Goal: Connect with others: Connect with other users

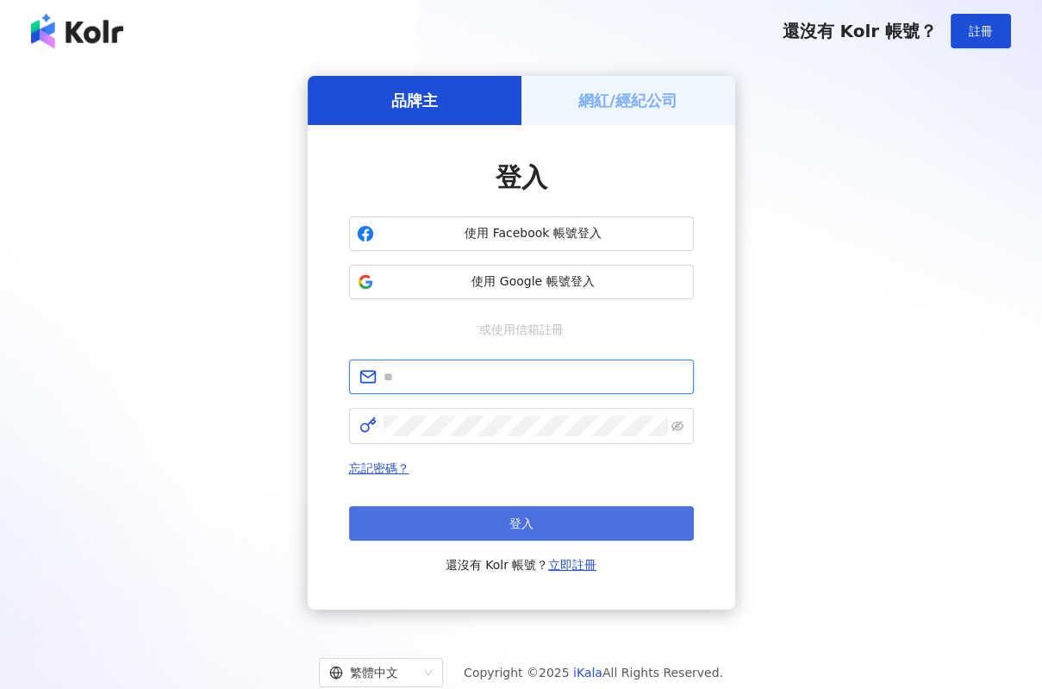
type input "**********"
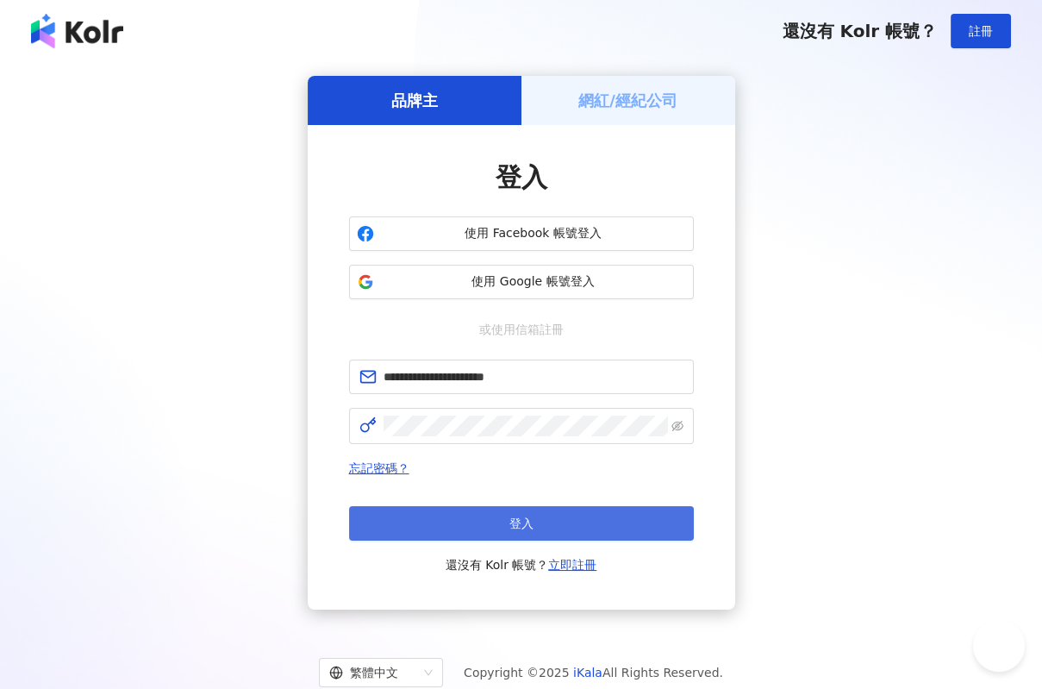
click at [572, 536] on button "登入" at bounding box center [521, 523] width 345 height 34
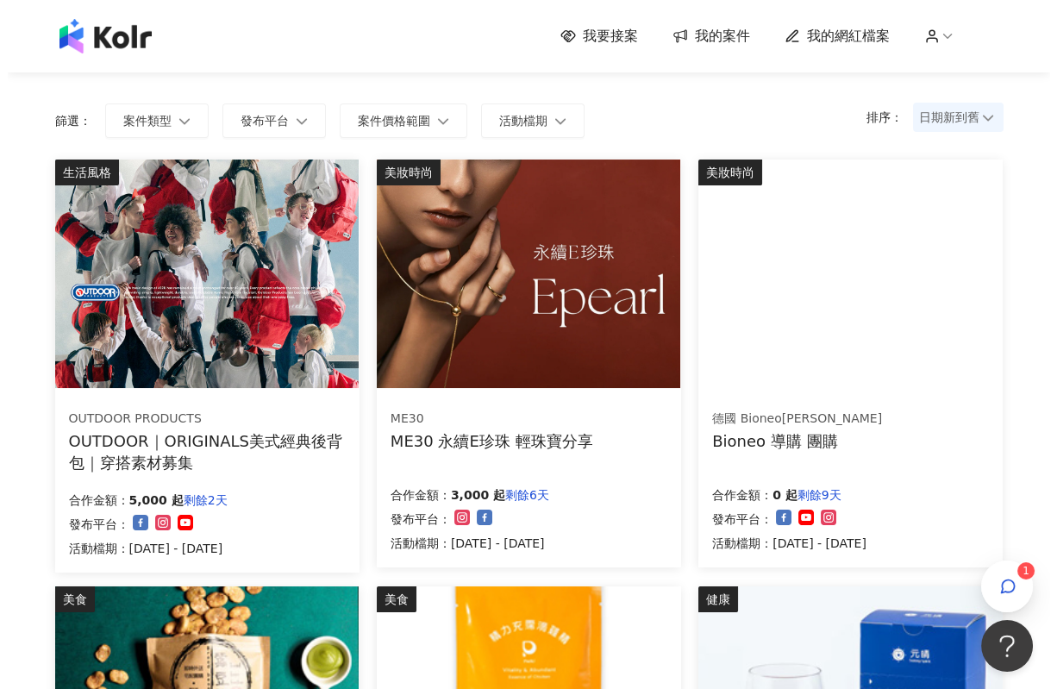
scroll to position [96, 0]
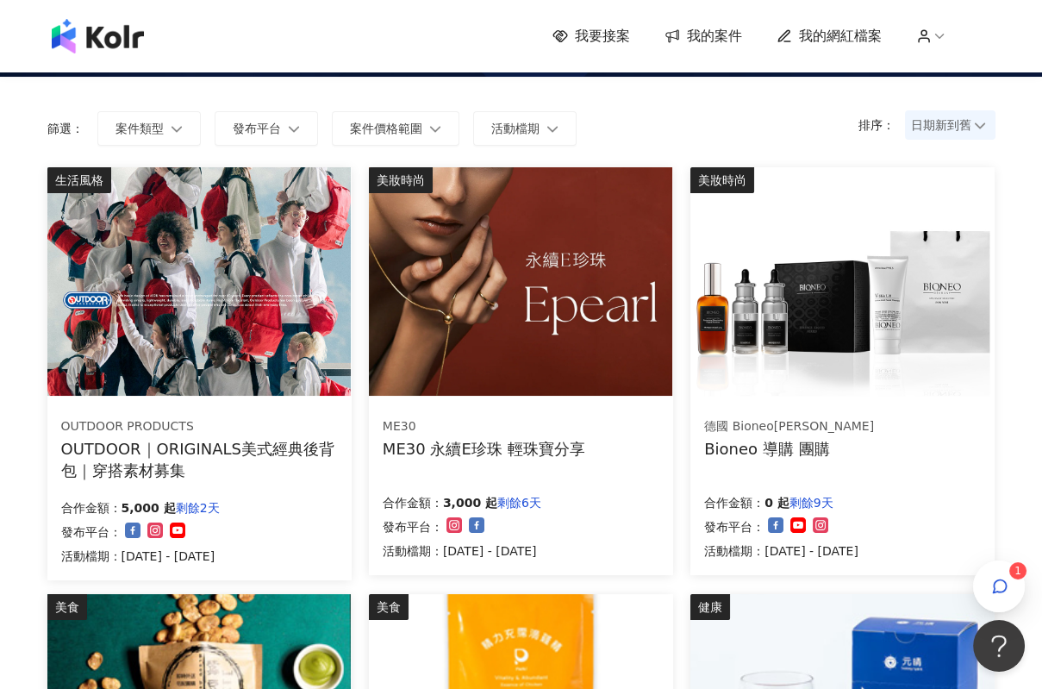
click at [522, 359] on img at bounding box center [520, 281] width 303 height 228
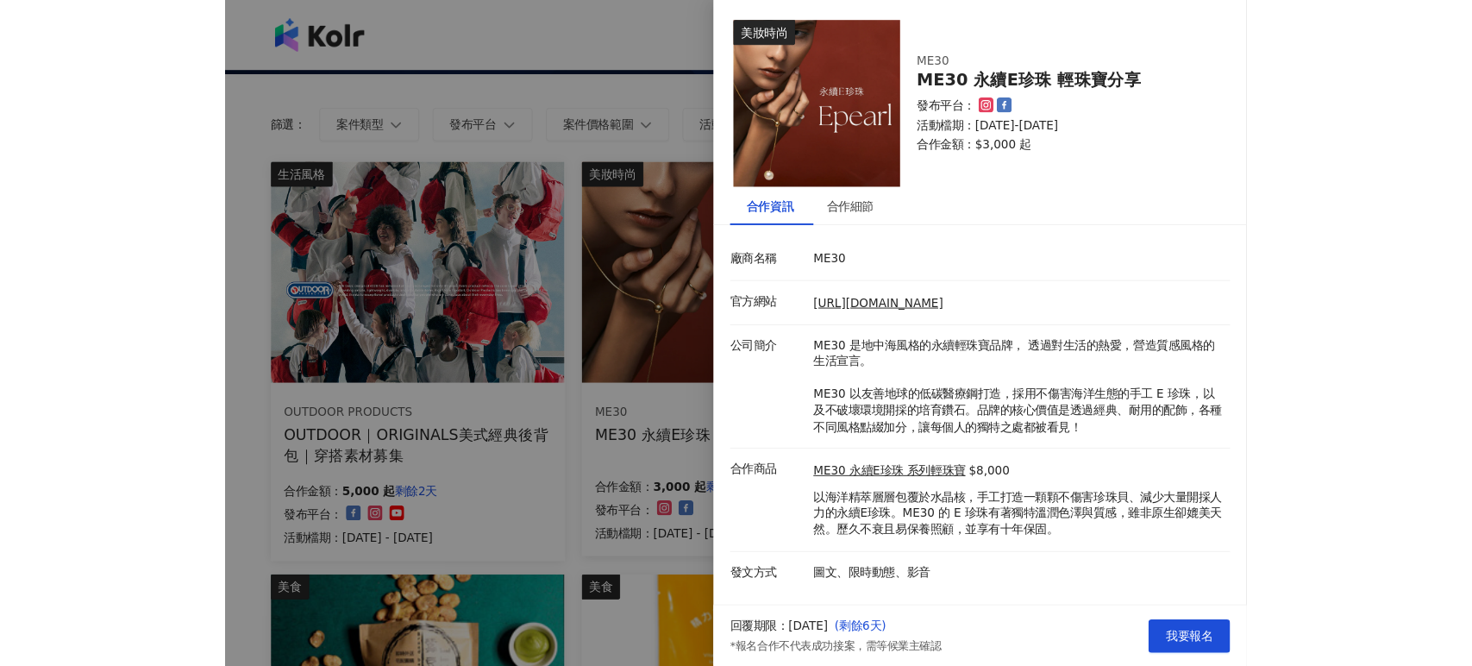
scroll to position [7, 0]
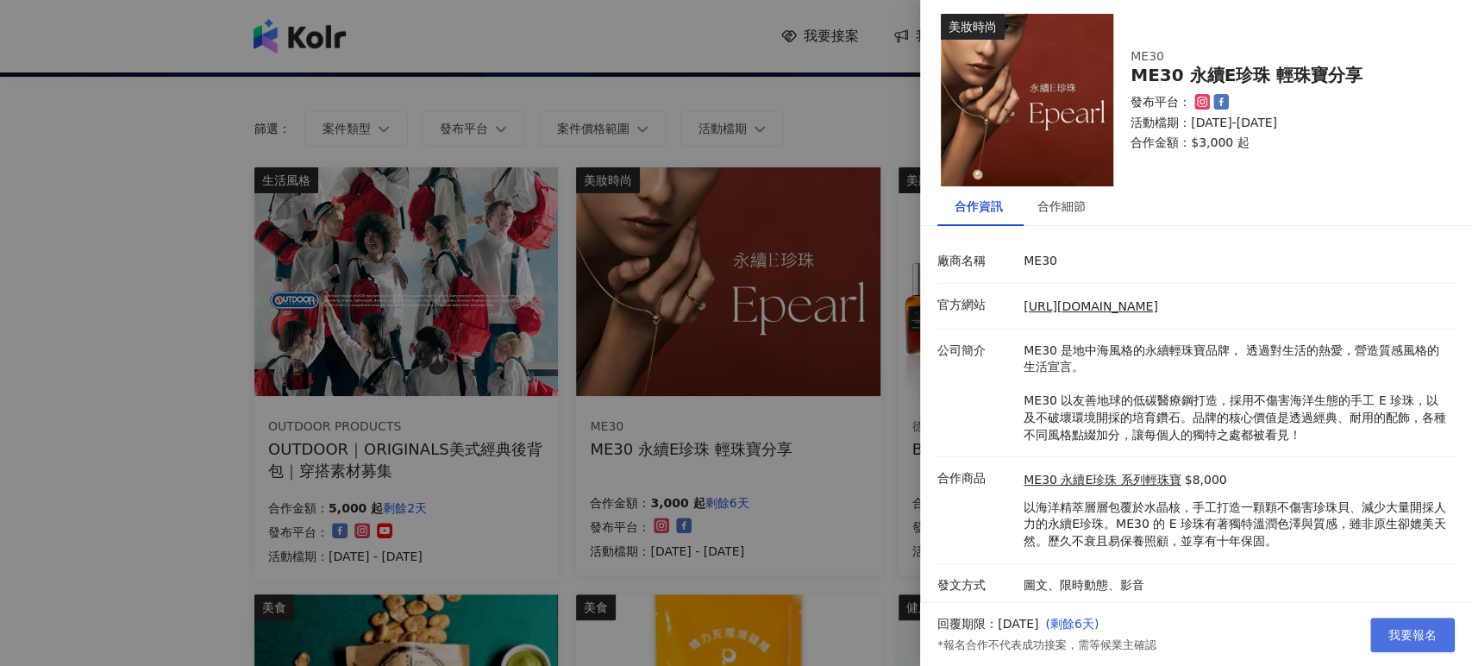
click at [1042, 634] on span "我要報名" at bounding box center [1412, 635] width 48 height 14
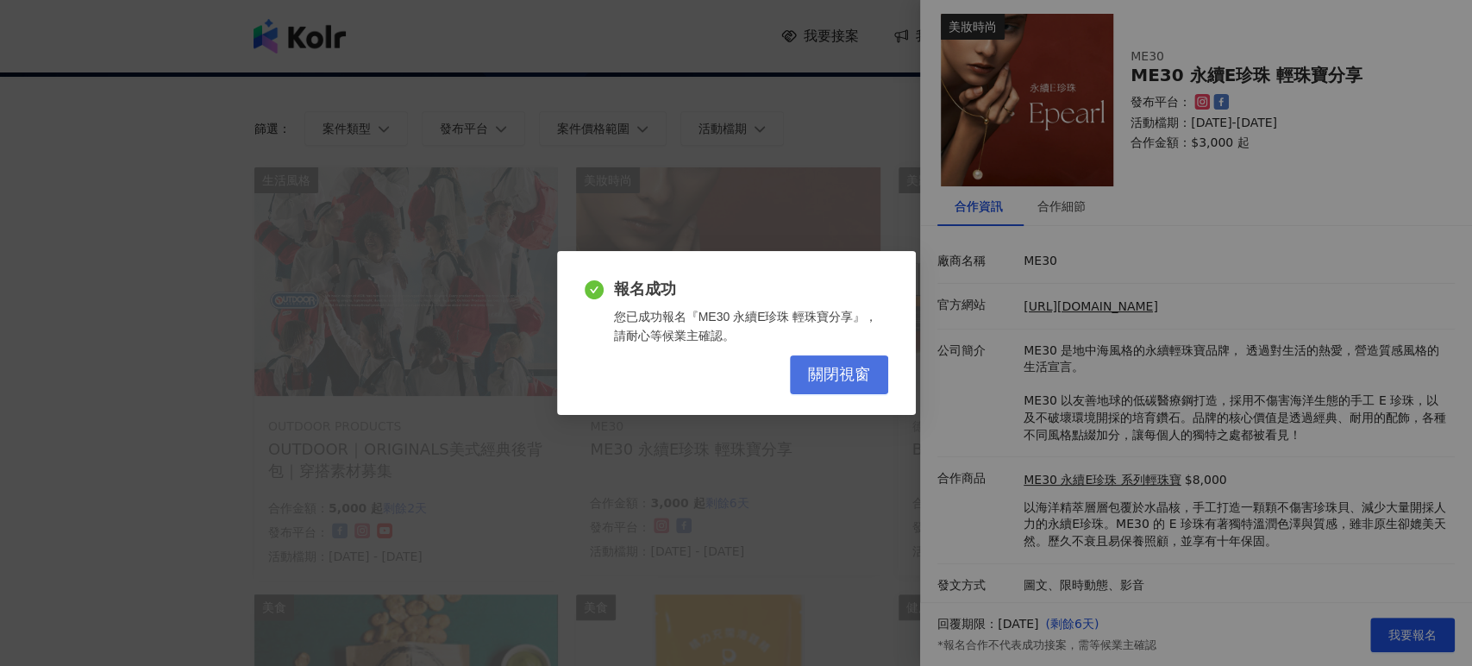
click at [835, 384] on span "關閉視窗" at bounding box center [839, 375] width 62 height 19
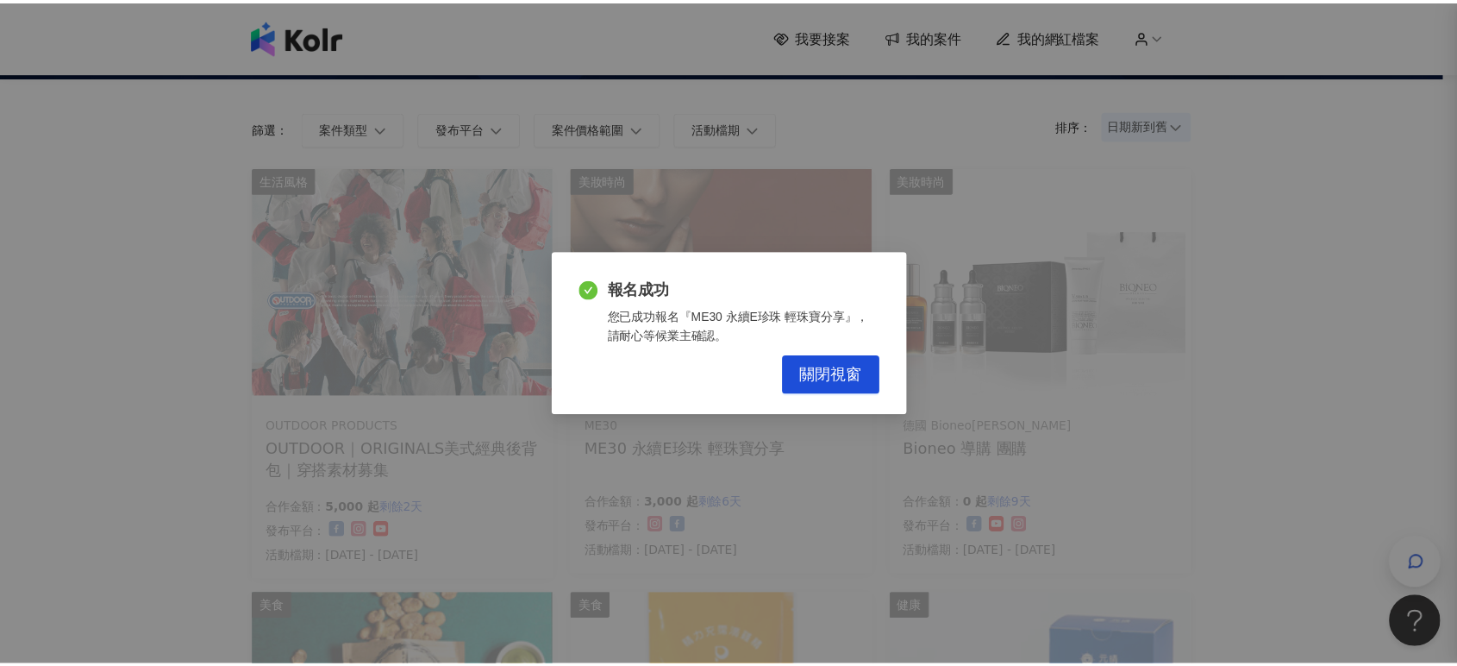
scroll to position [0, 0]
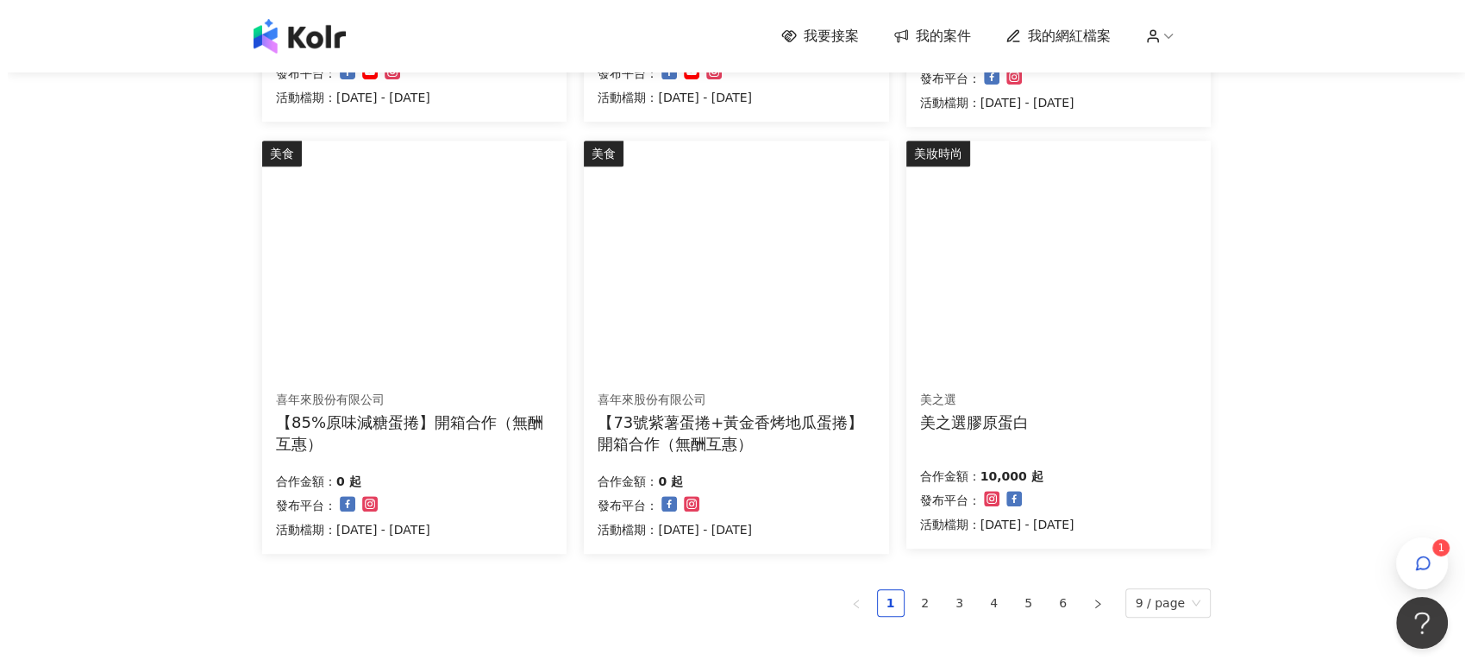
scroll to position [1192, 0]
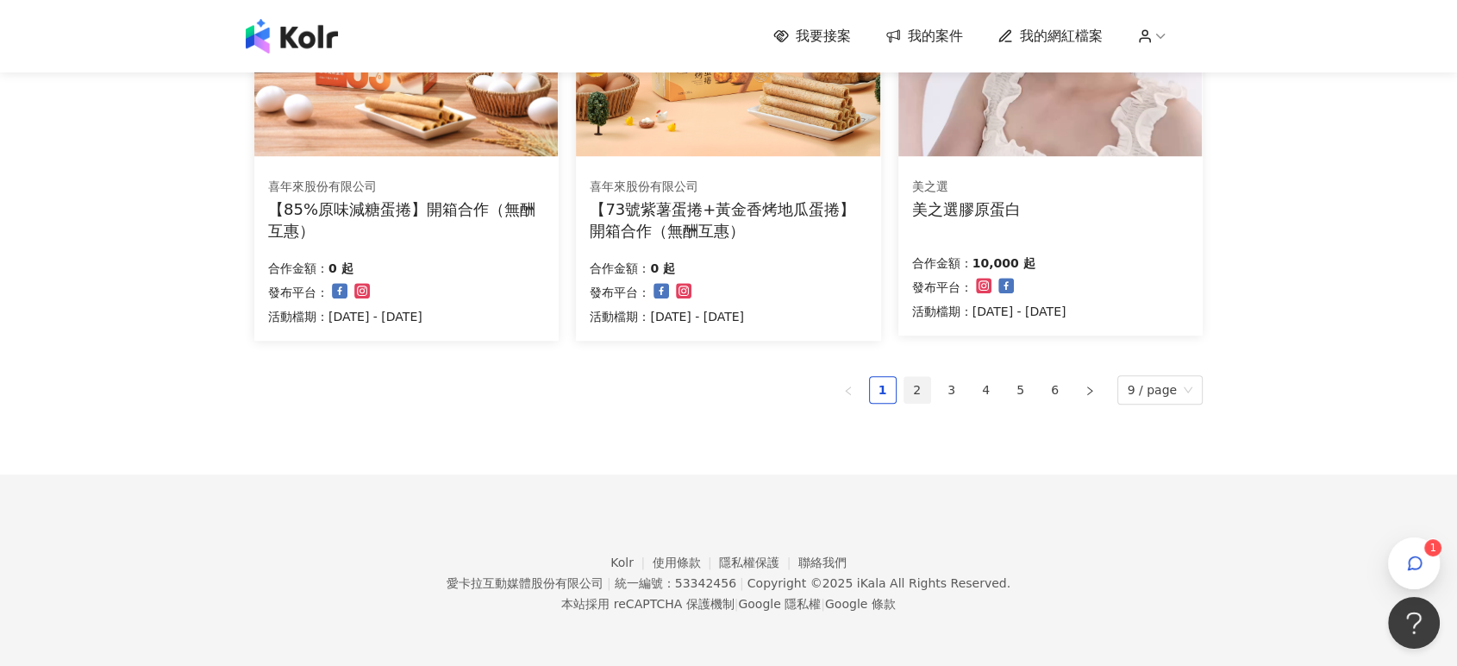
click at [929, 391] on link "2" at bounding box center [917, 390] width 26 height 26
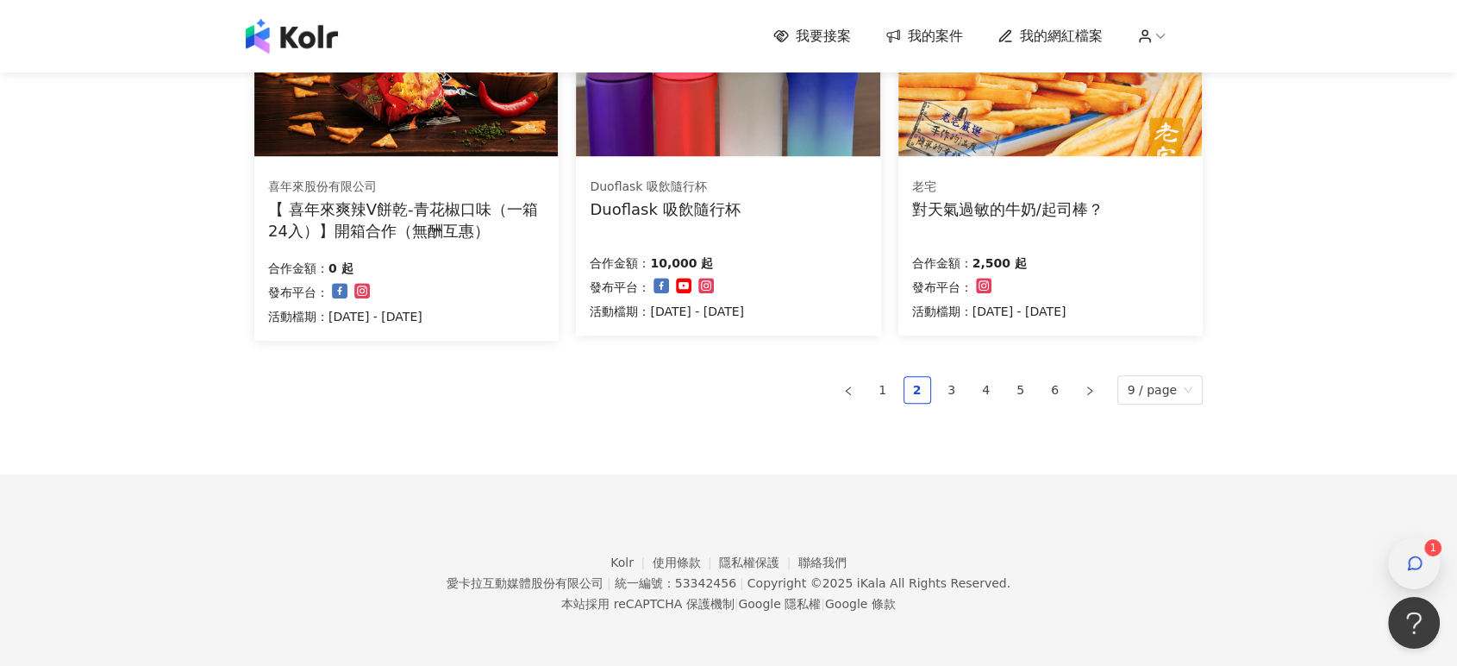
click at [1042, 562] on div "button" at bounding box center [1414, 563] width 22 height 39
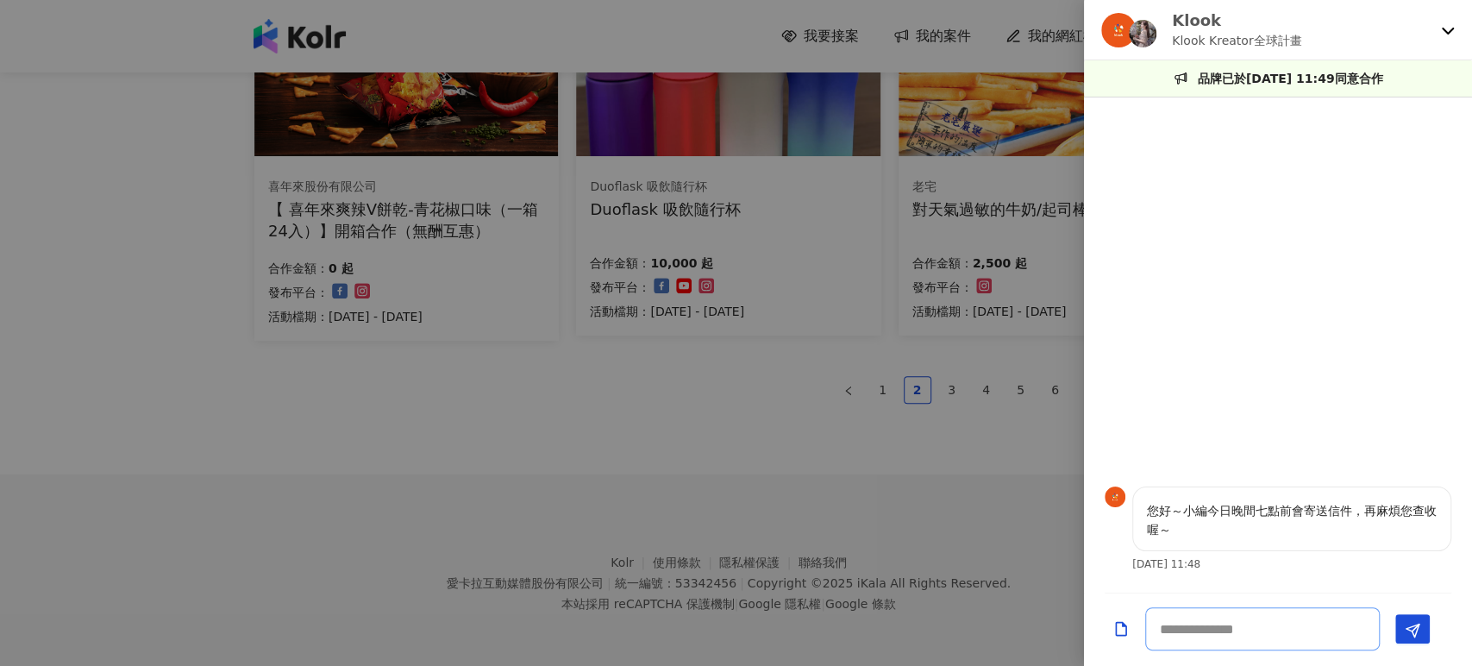
click at [1042, 637] on textarea at bounding box center [1262, 628] width 235 height 43
click at [1042, 39] on div "Klook Klook Kreator全球計畫" at bounding box center [1278, 30] width 388 height 60
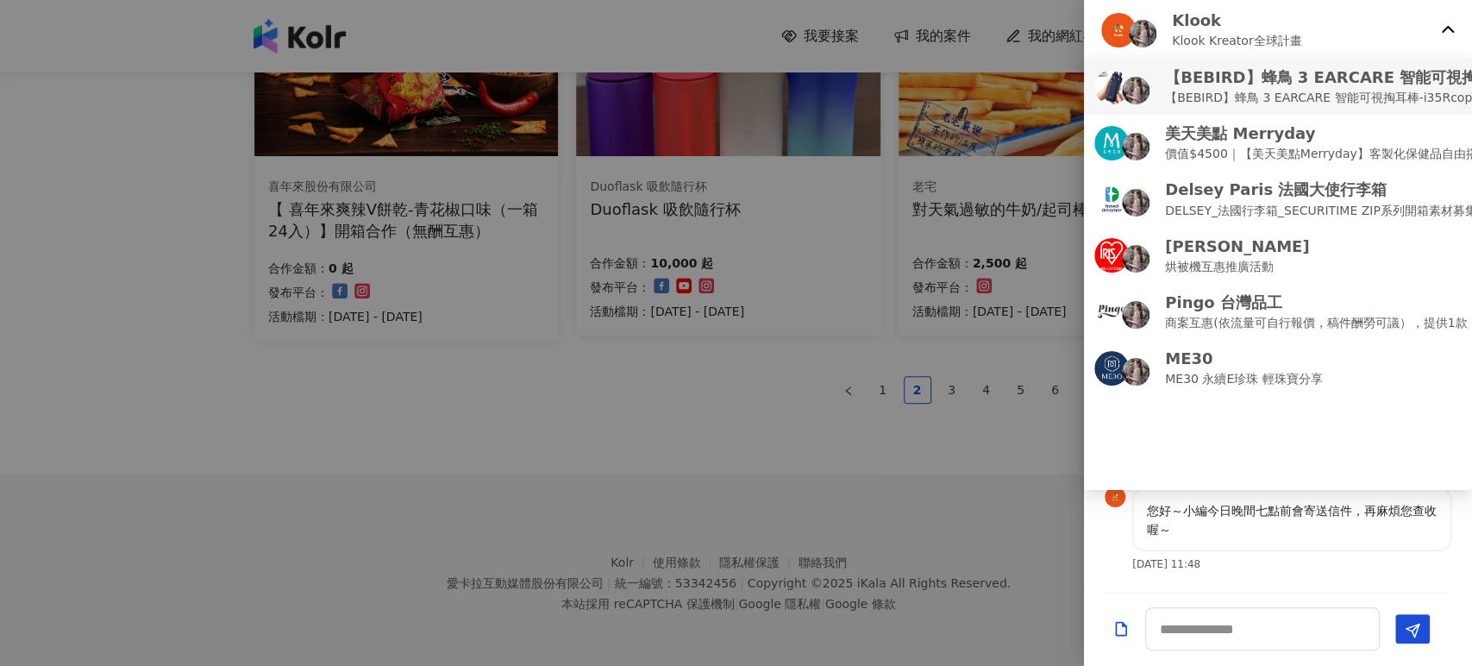
click at [1042, 87] on p "【BEBIRD】蜂鳥 3 EARCARE 智能可視掏耳棒-i35R" at bounding box center [1359, 77] width 389 height 22
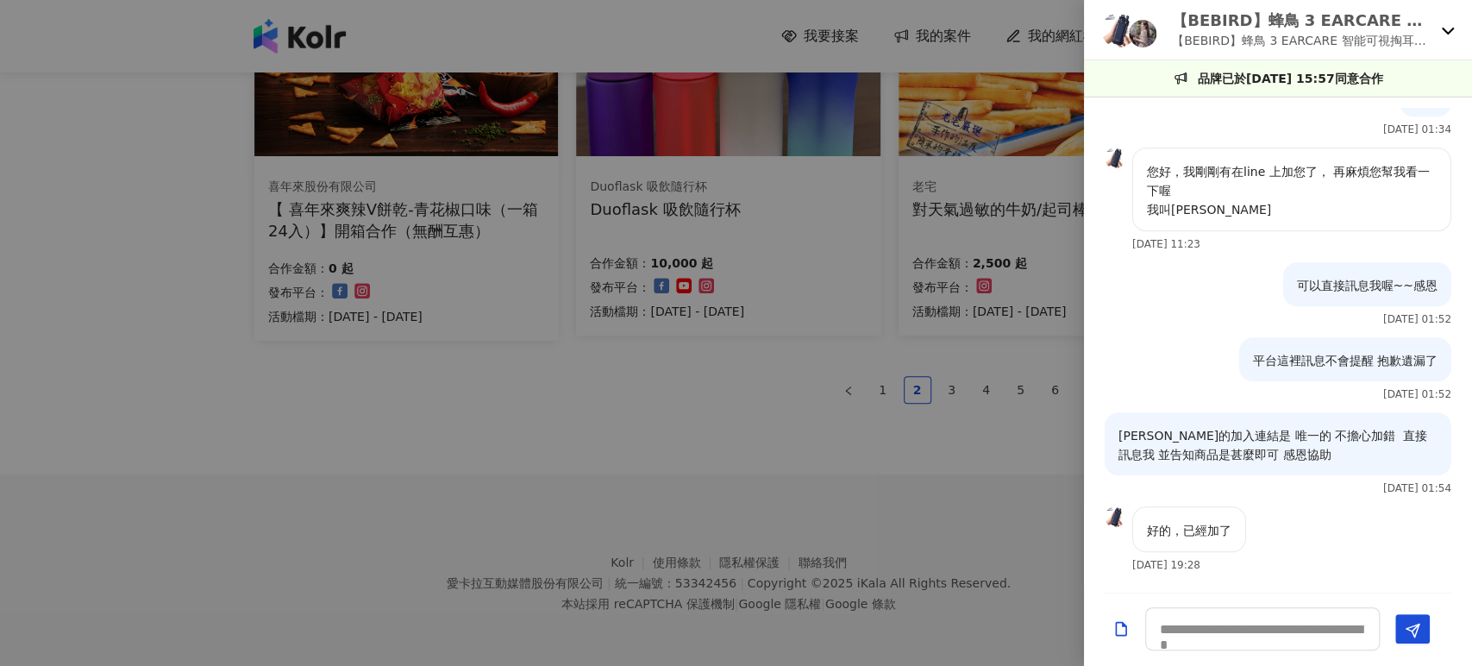
scroll to position [923, 0]
click at [1042, 633] on textarea at bounding box center [1262, 628] width 235 height 43
type textarea "********"
click at [1042, 626] on button "Send" at bounding box center [1412, 628] width 34 height 29
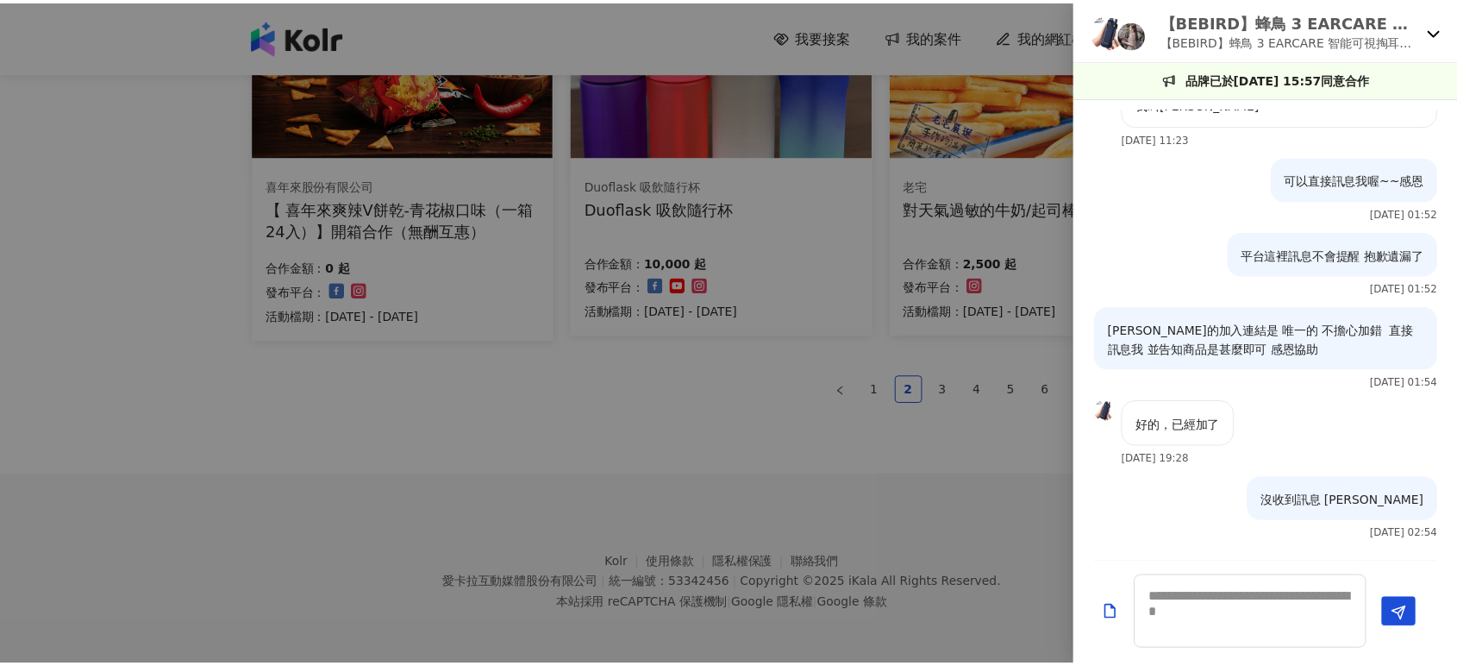
scroll to position [1029, 0]
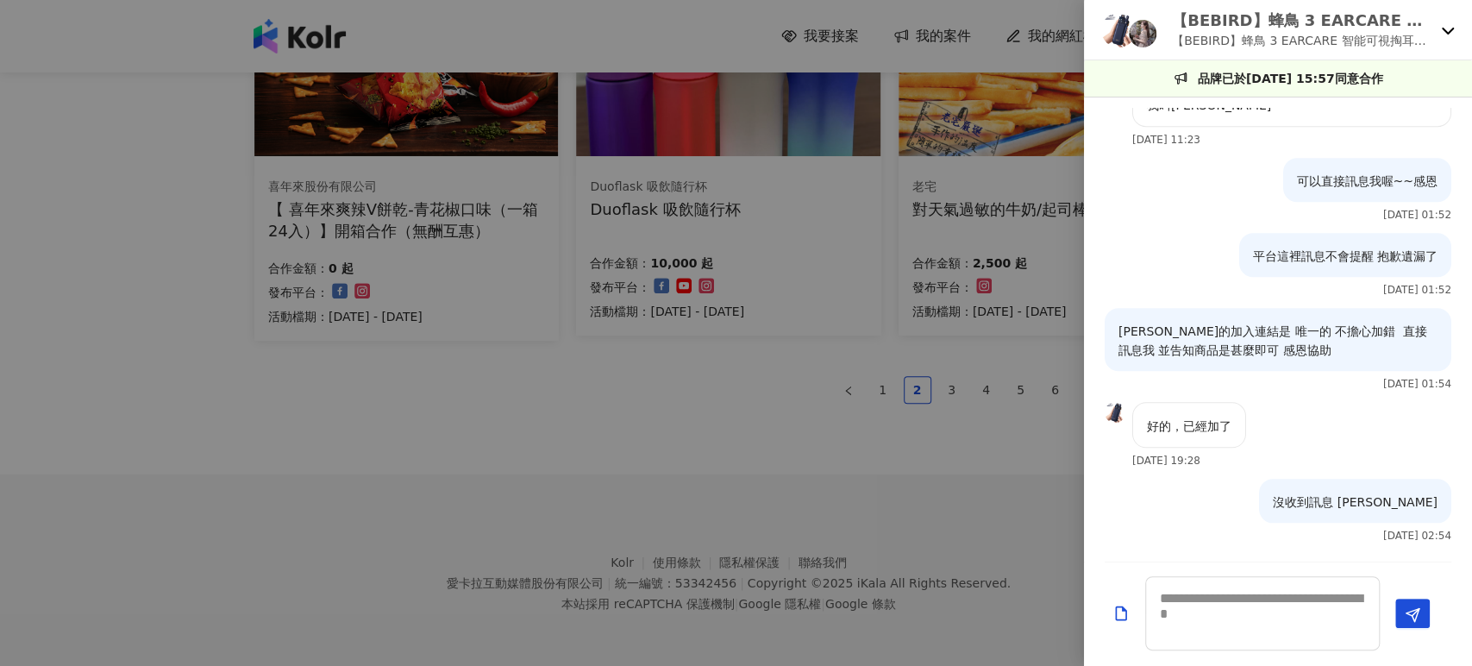
click at [429, 454] on div at bounding box center [736, 333] width 1472 height 666
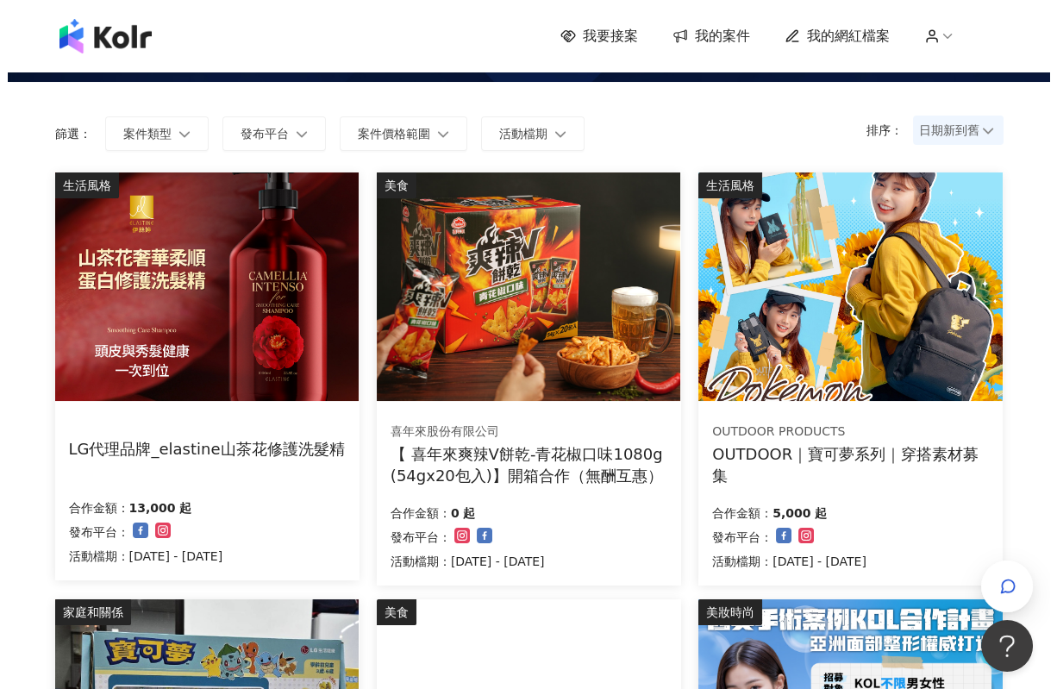
scroll to position [96, 0]
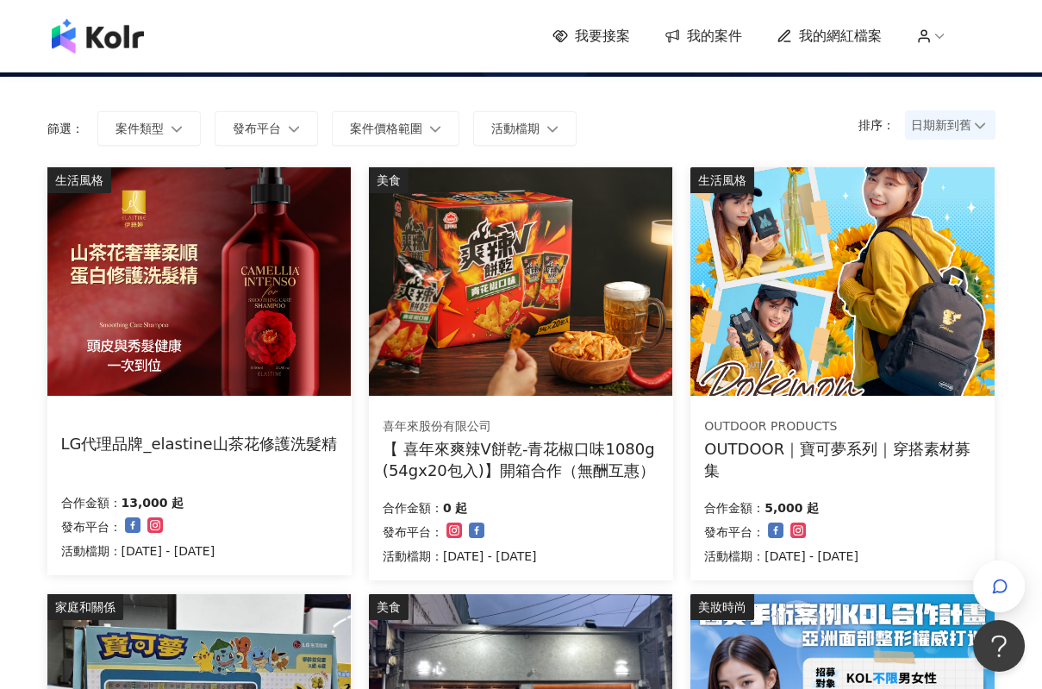
click at [193, 362] on img at bounding box center [198, 281] width 303 height 228
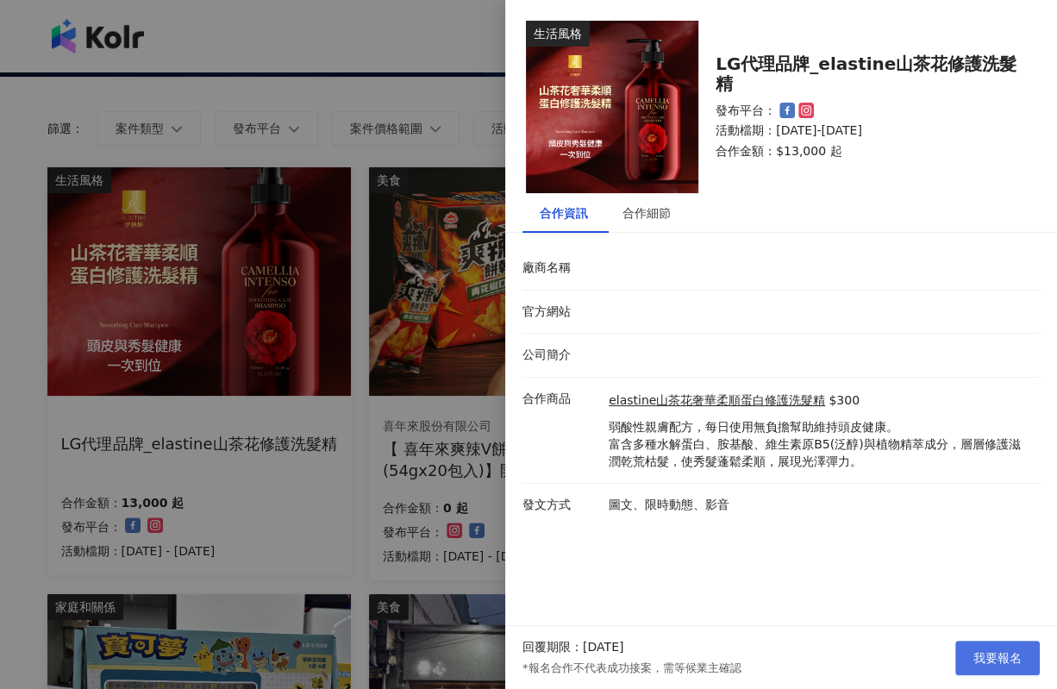
click at [998, 645] on button "我要報名" at bounding box center [997, 658] width 84 height 34
